Goal: Task Accomplishment & Management: Manage account settings

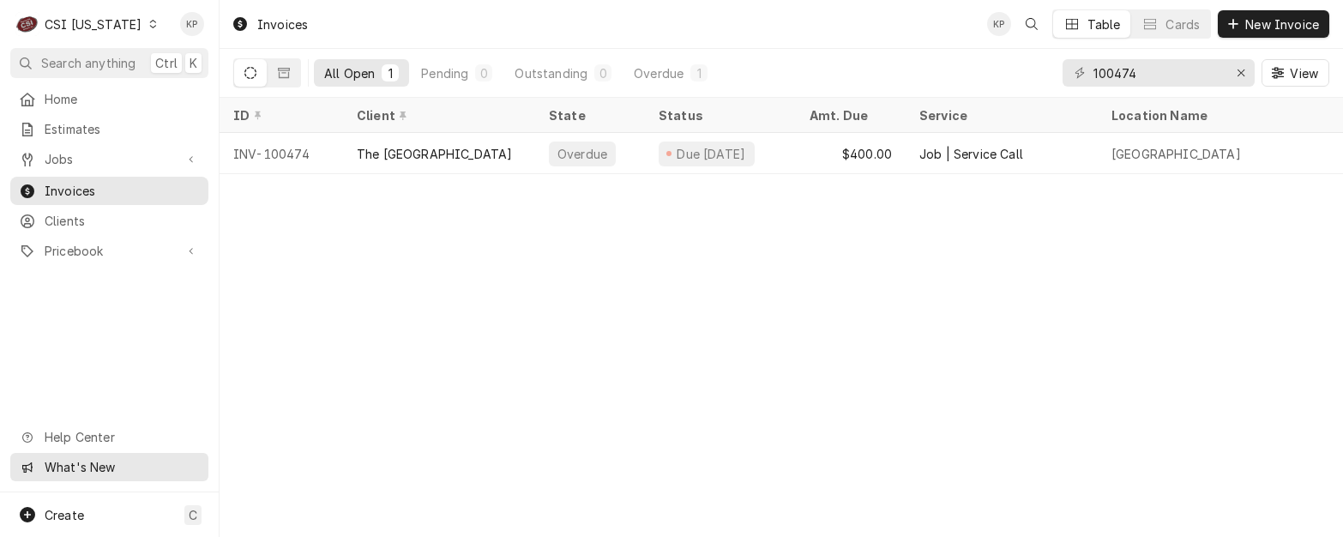
click at [89, 474] on span "What's New" at bounding box center [121, 467] width 153 height 18
click at [231, 247] on div "Invoices KP Table Cards New Invoice All Open 1 Pending 0 Outstanding 0 Overdue …" at bounding box center [780, 268] width 1123 height 537
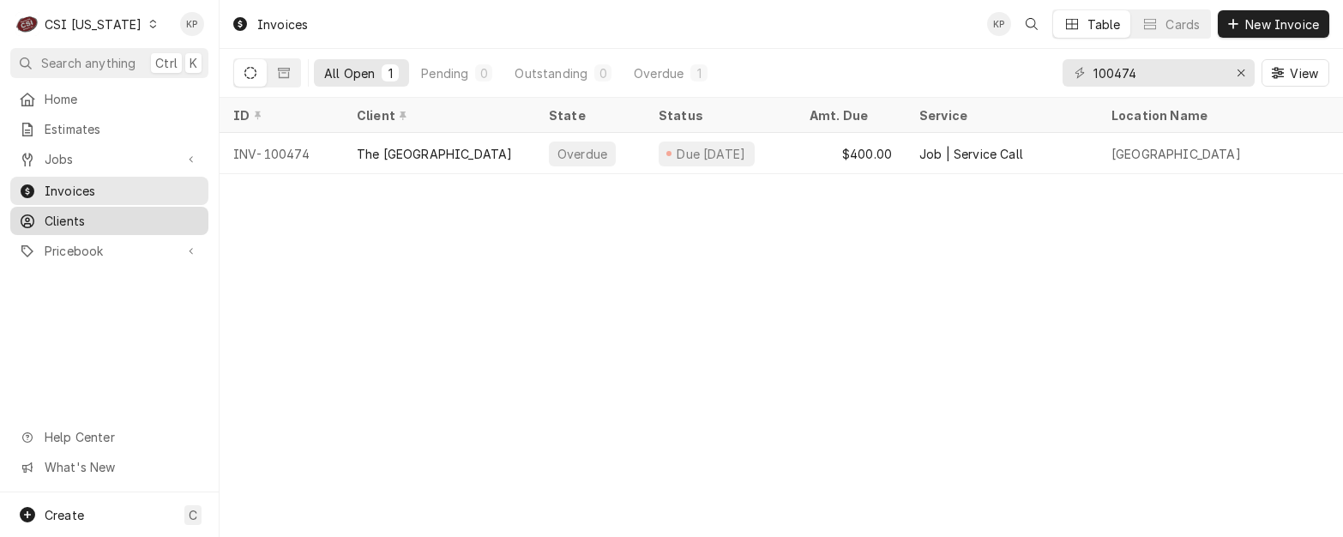
drag, startPoint x: 75, startPoint y: 214, endPoint x: 105, endPoint y: 221, distance: 30.8
click at [75, 214] on span "Clients" at bounding box center [122, 221] width 155 height 18
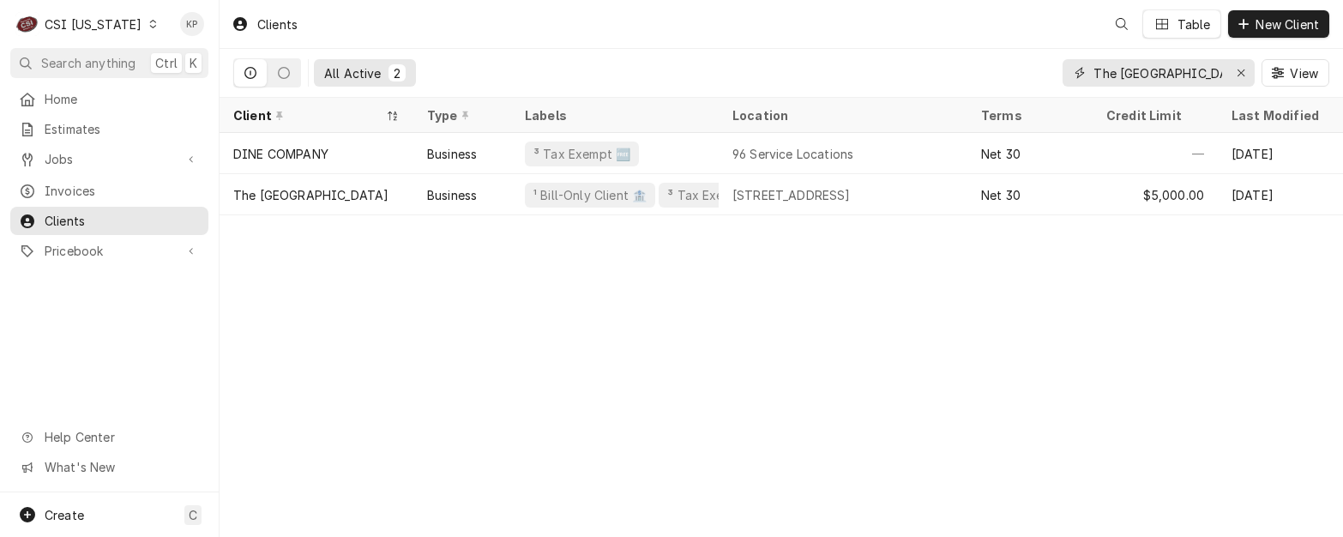
drag, startPoint x: 1239, startPoint y: 71, endPoint x: 84, endPoint y: 33, distance: 1155.5
click at [1239, 71] on icon "Erase input" at bounding box center [1240, 73] width 9 height 12
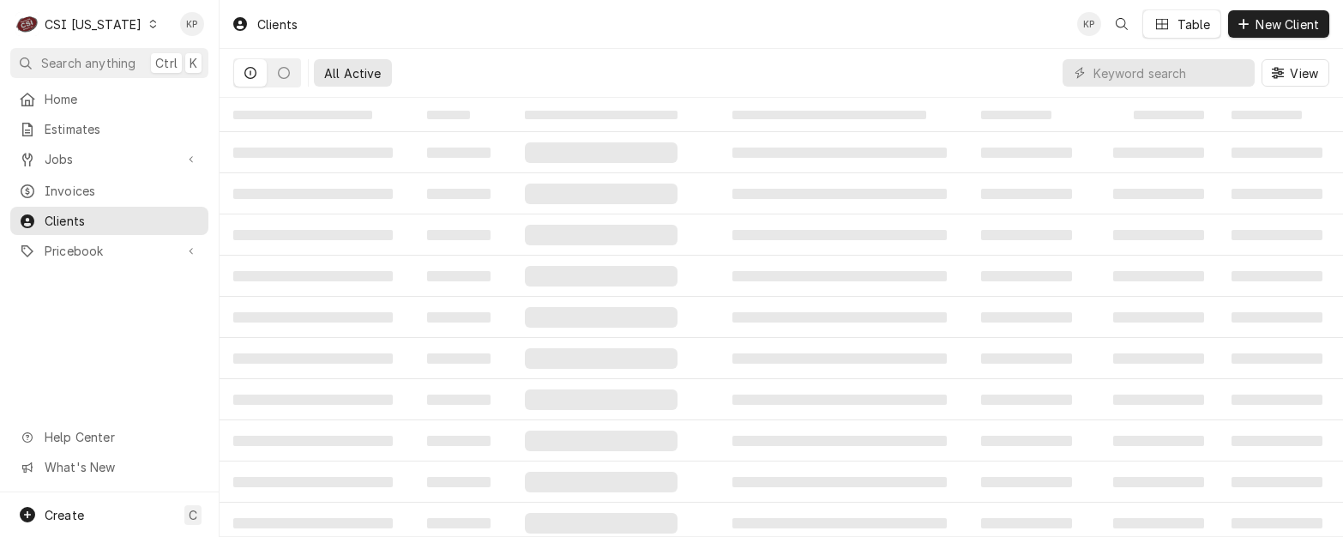
click at [149, 23] on icon "Dynamic Content Wrapper" at bounding box center [153, 24] width 8 height 9
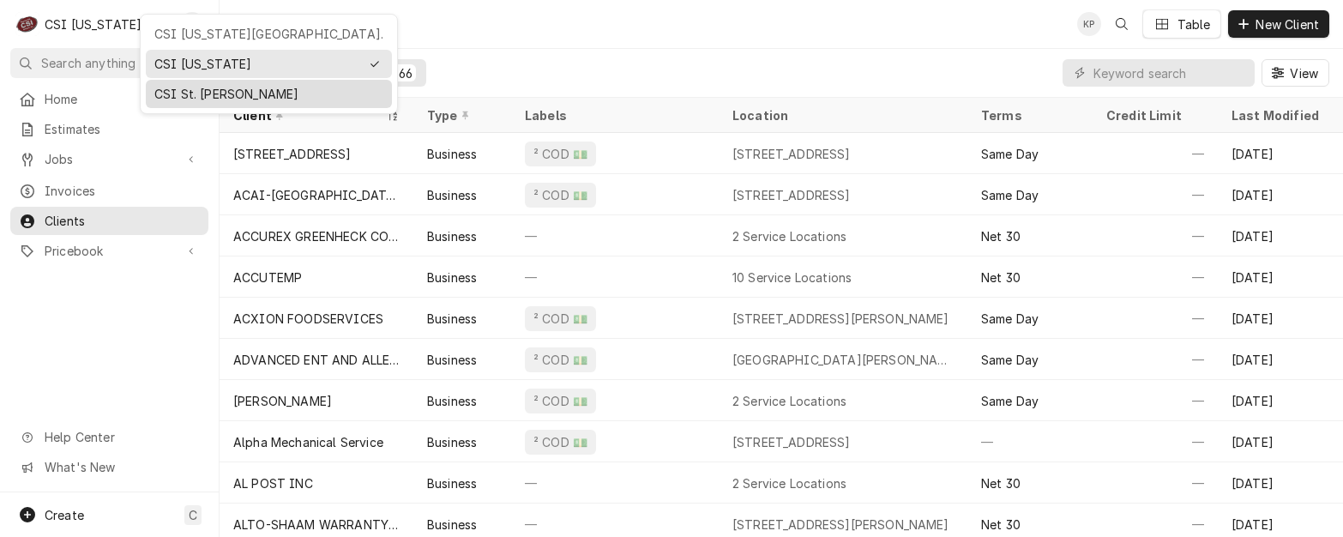
click at [176, 97] on div "CSI St. Louis" at bounding box center [268, 94] width 229 height 18
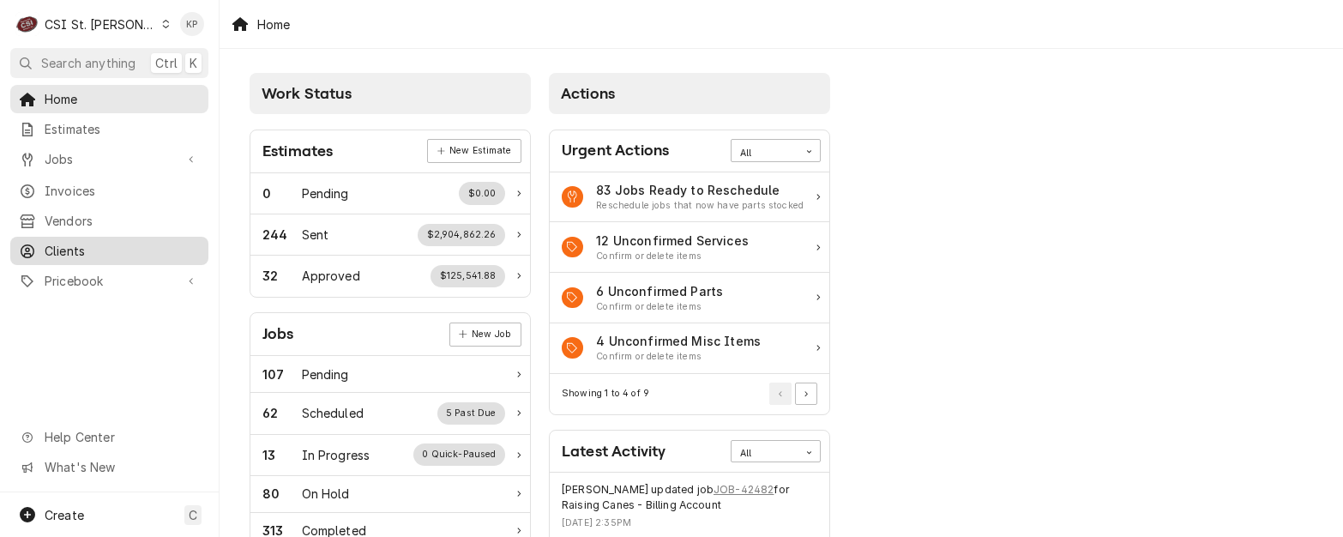
click at [78, 248] on span "Clients" at bounding box center [122, 251] width 155 height 18
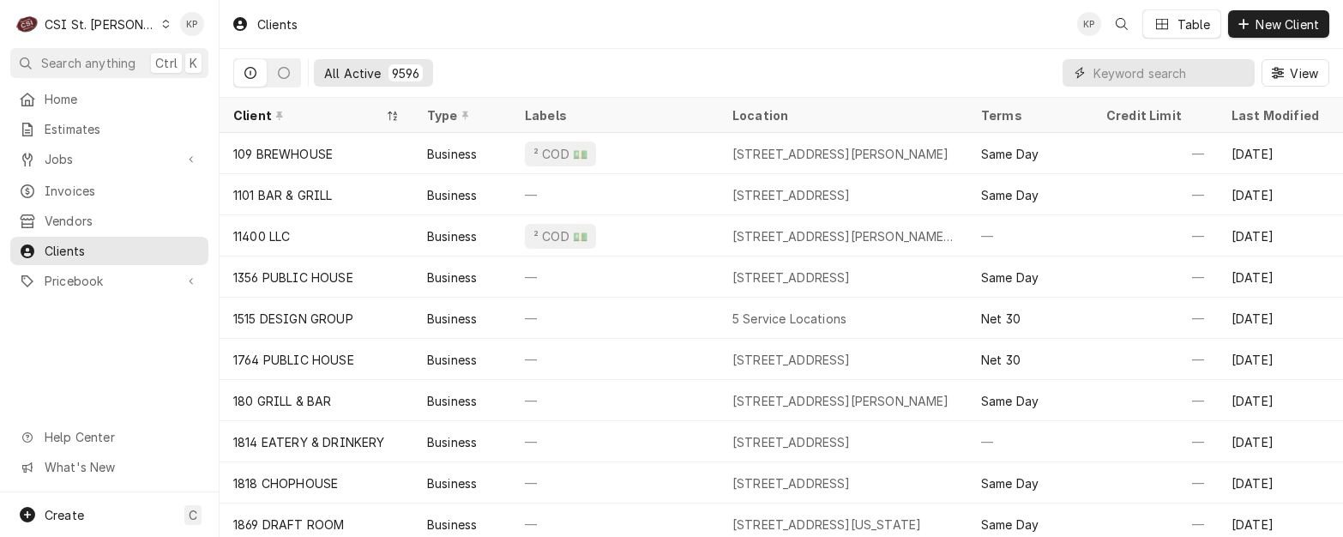
click at [1169, 67] on input "Dynamic Content Wrapper" at bounding box center [1169, 72] width 153 height 27
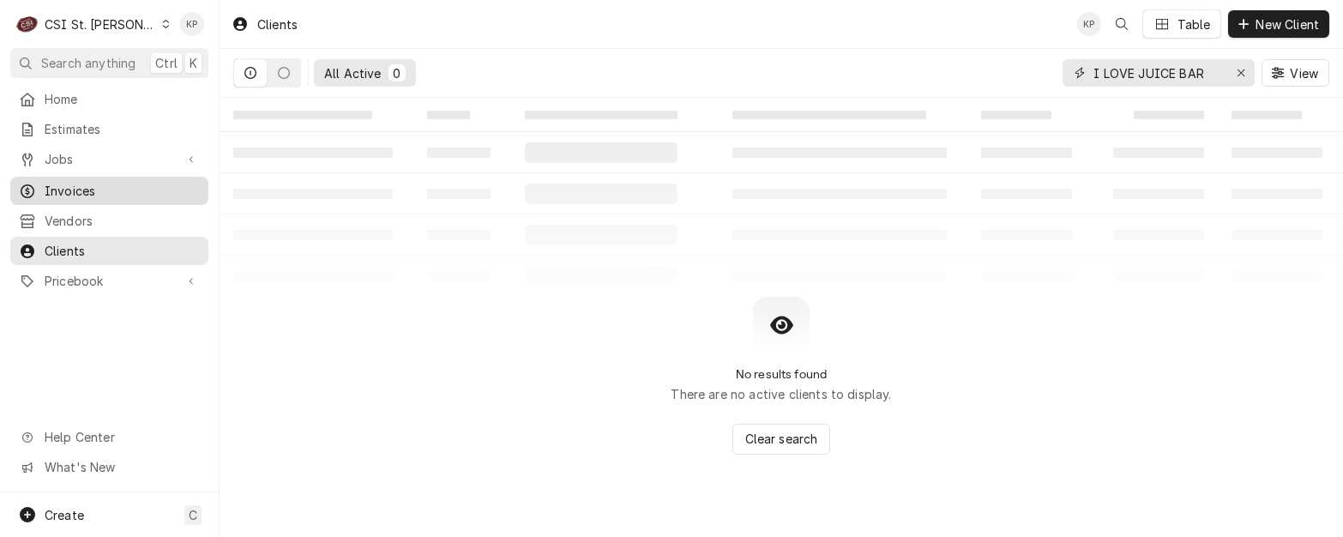
type input "I LOVE JUICE BAR"
click at [38, 183] on div "Invoices" at bounding box center [109, 191] width 181 height 18
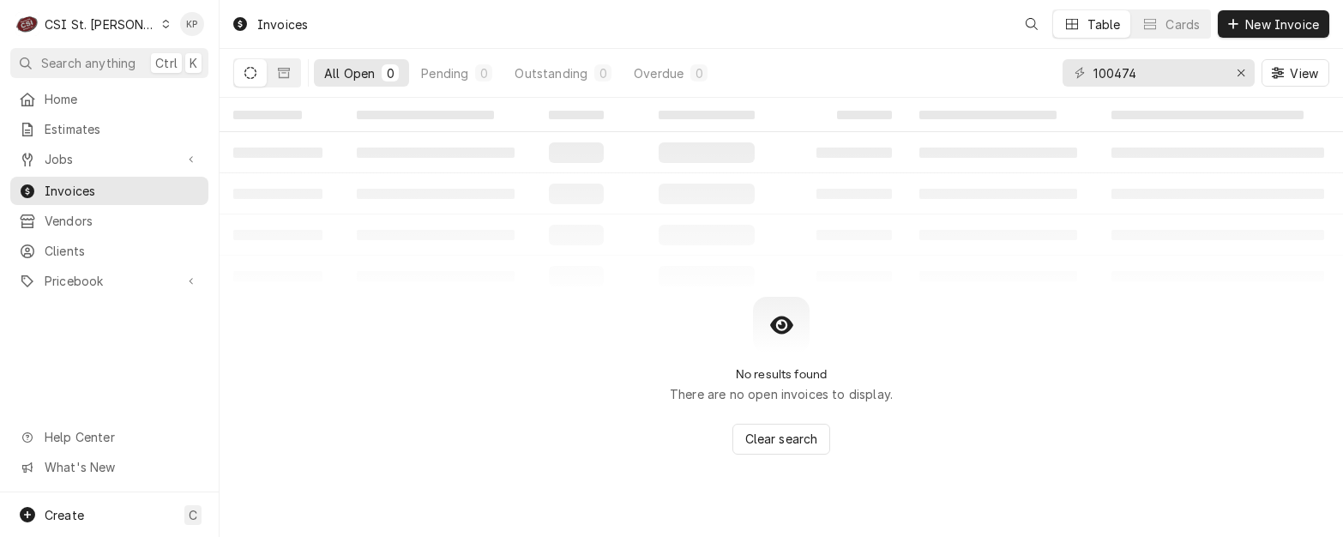
click at [161, 28] on div "Dynamic Content Wrapper" at bounding box center [165, 24] width 9 height 12
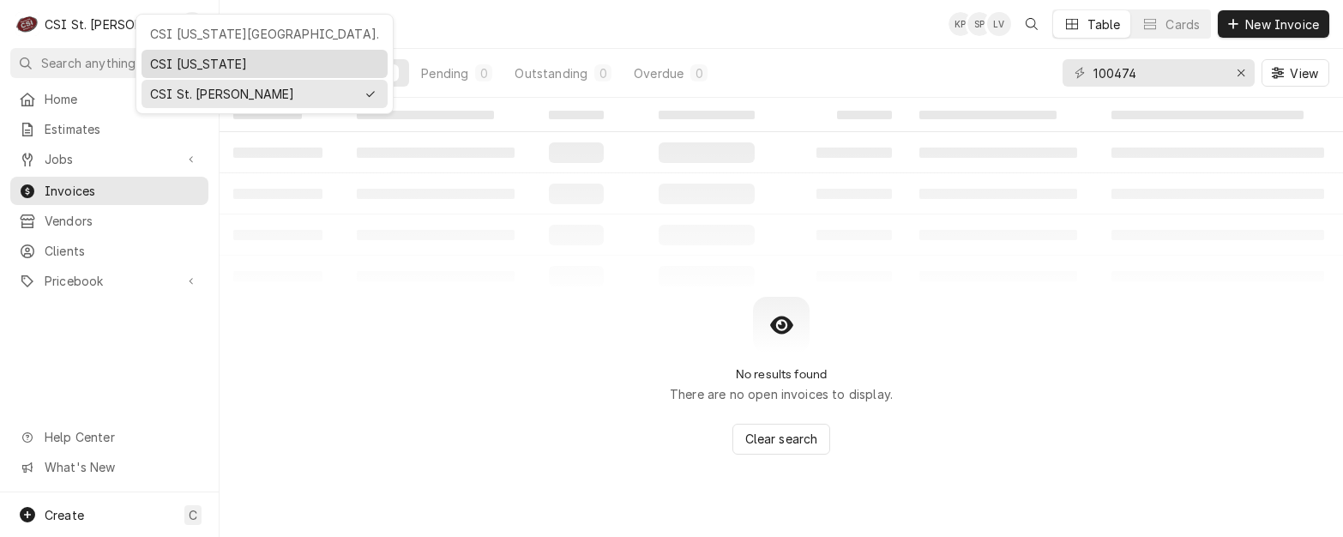
click at [196, 63] on div "CSI [US_STATE]" at bounding box center [264, 64] width 229 height 18
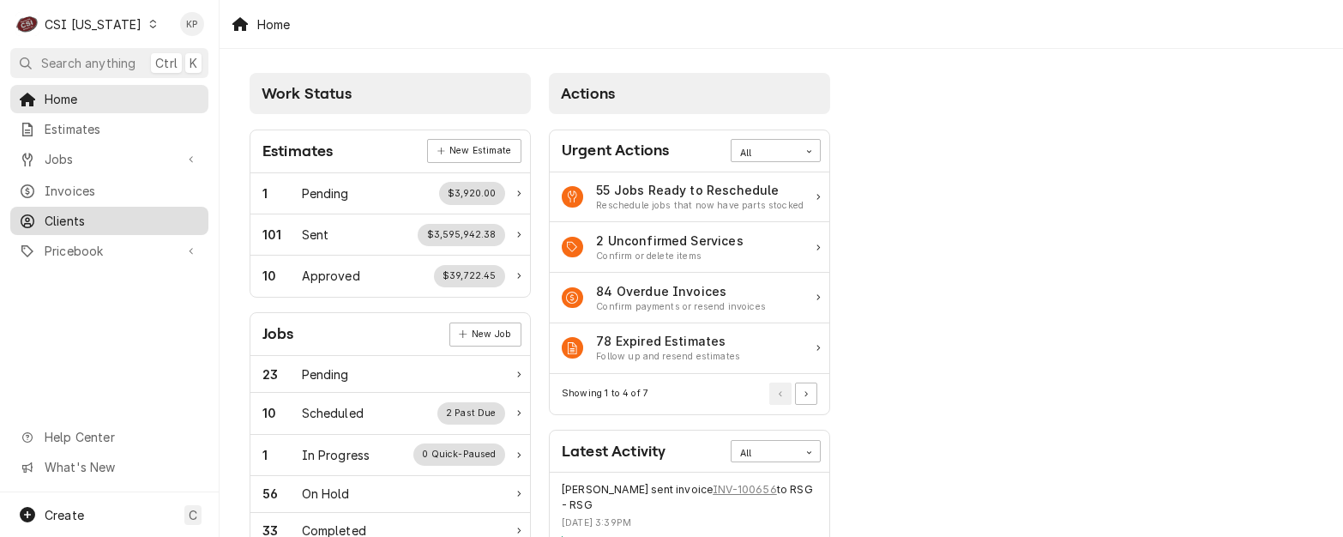
click at [72, 214] on span "Clients" at bounding box center [122, 221] width 155 height 18
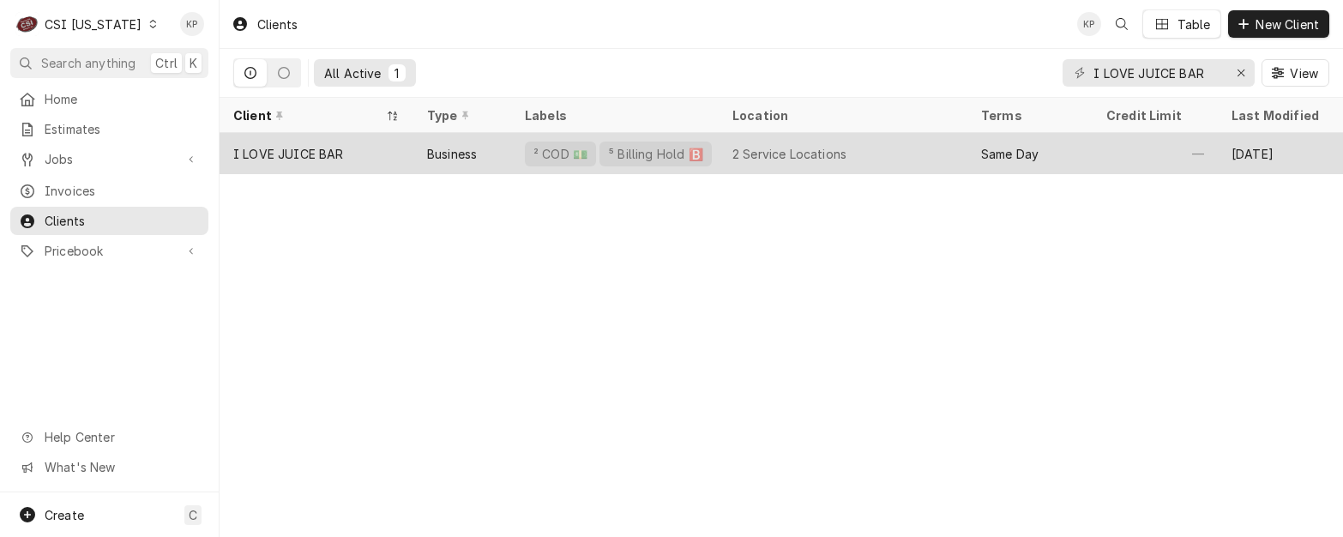
click at [273, 150] on div "I LOVE JUICE BAR" at bounding box center [288, 154] width 111 height 18
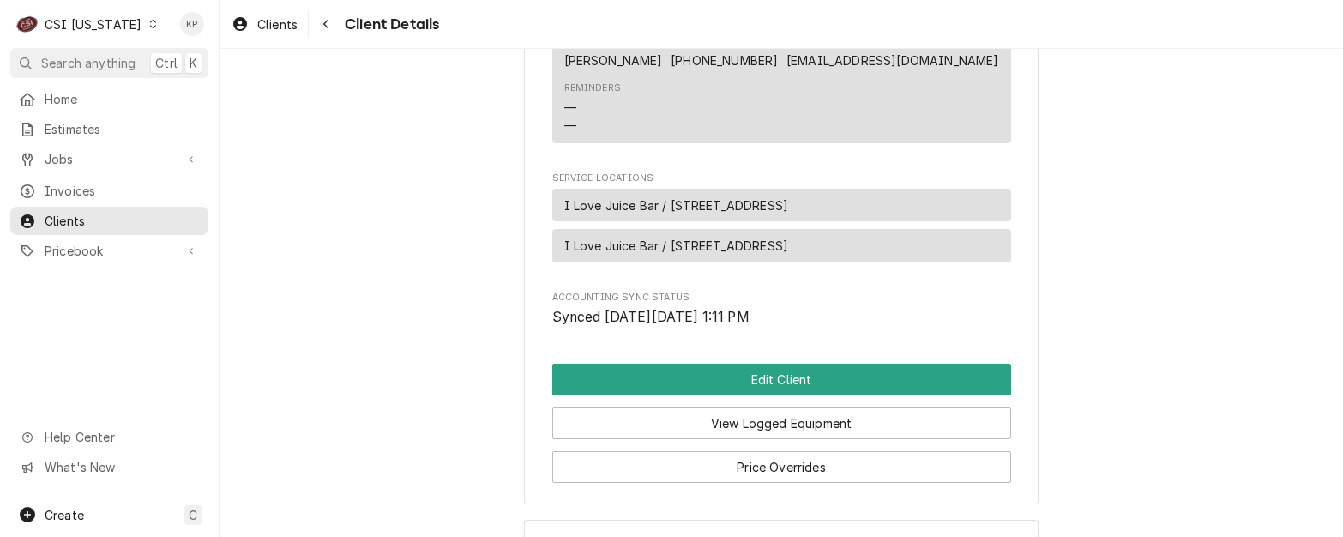
scroll to position [922, 0]
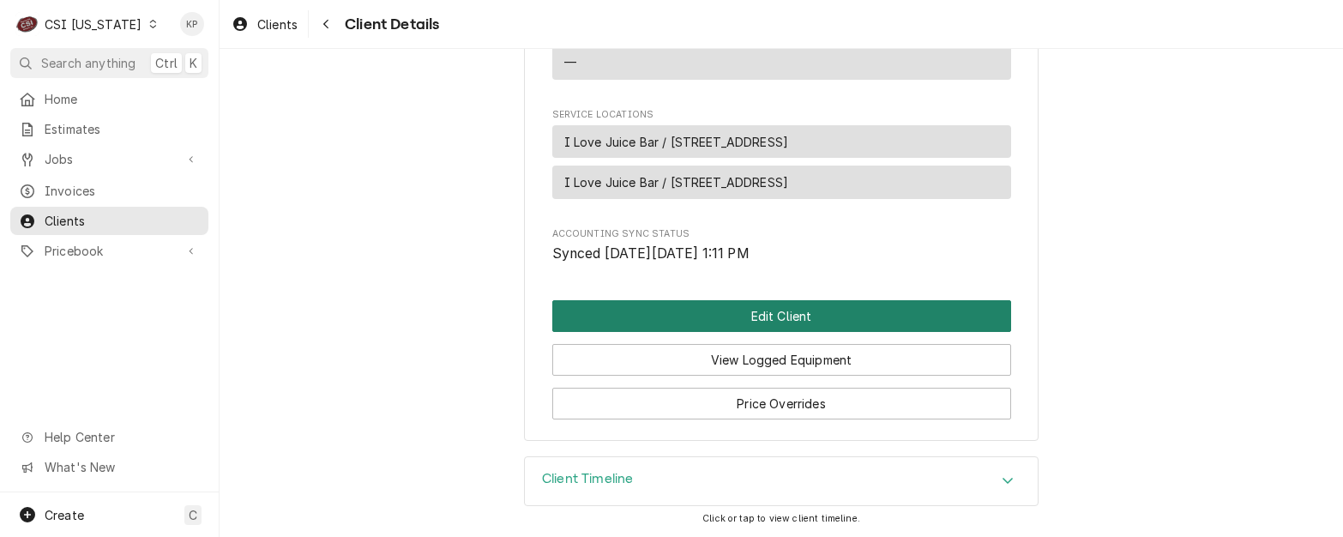
click at [779, 314] on button "Edit Client" at bounding box center [781, 316] width 459 height 32
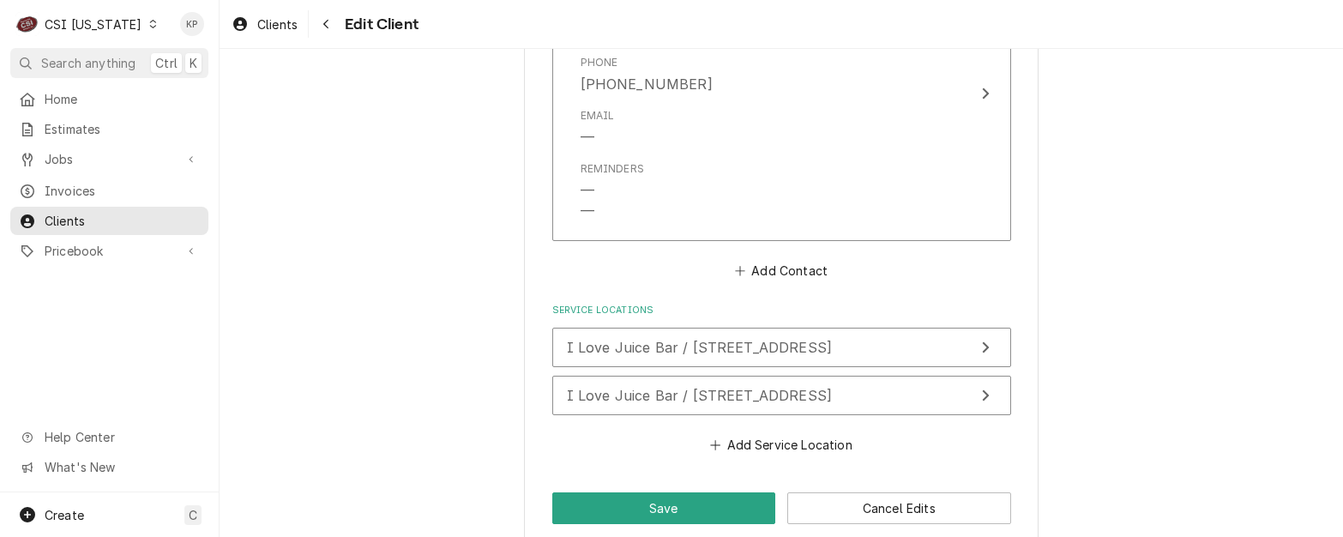
scroll to position [1697, 0]
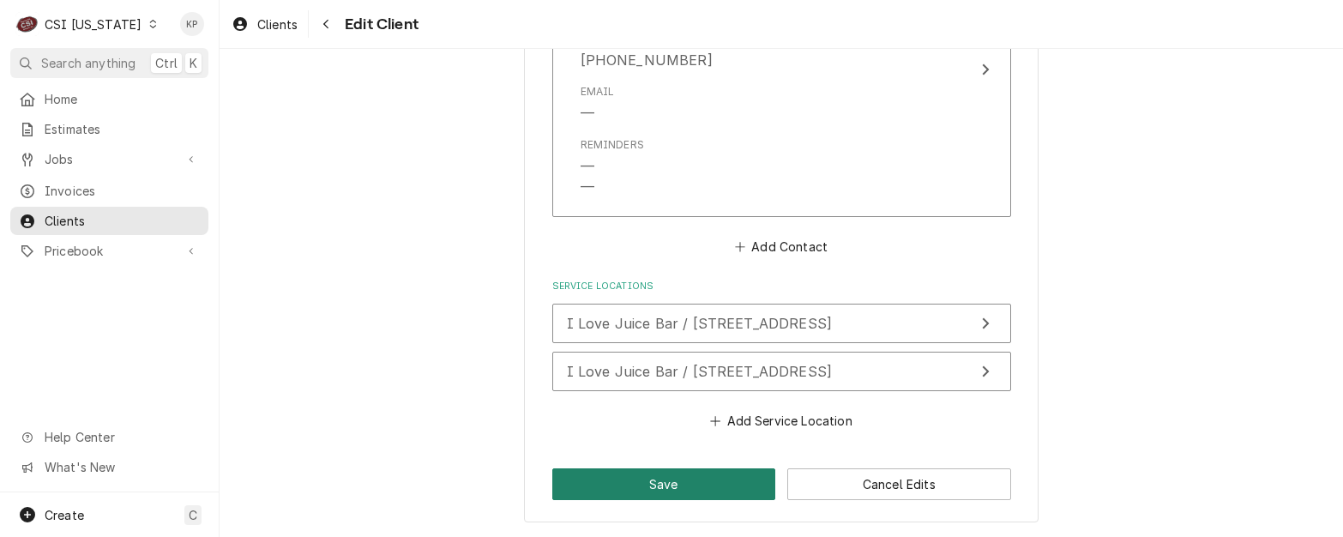
click at [607, 487] on button "Save" at bounding box center [664, 484] width 224 height 32
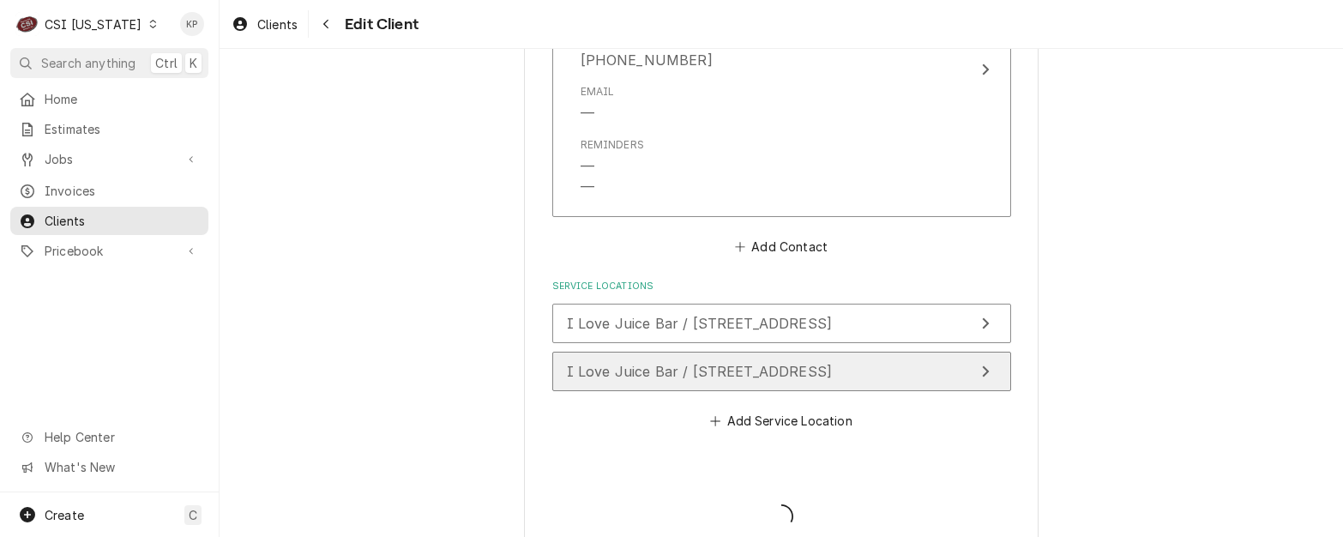
type textarea "x"
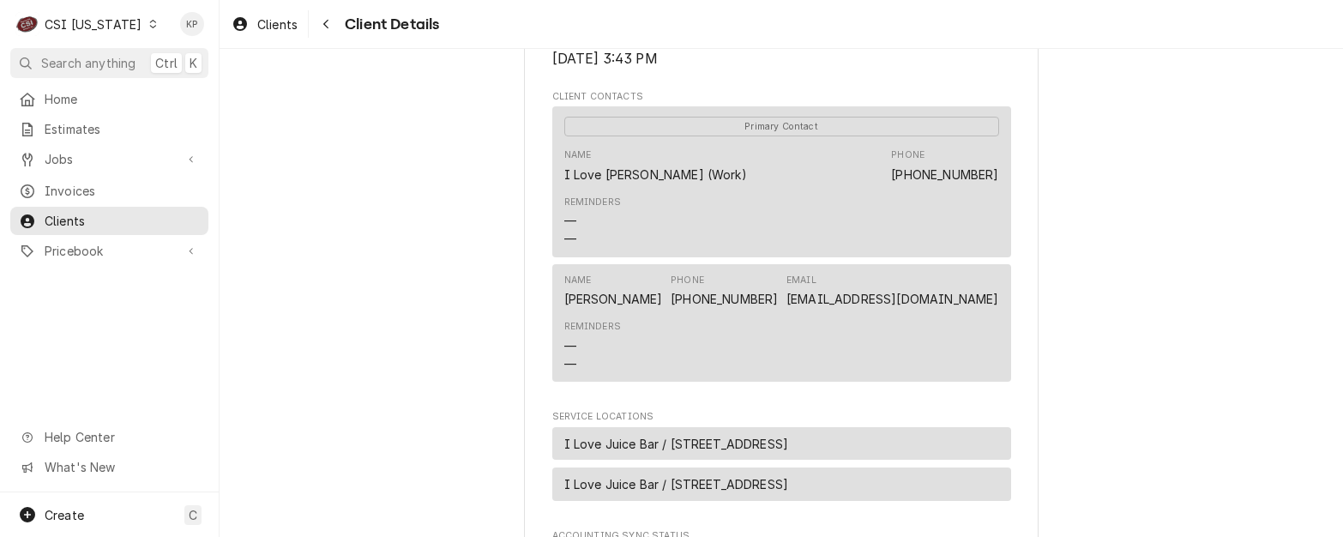
scroll to position [686, 0]
